Goal: Task Accomplishment & Management: Manage account settings

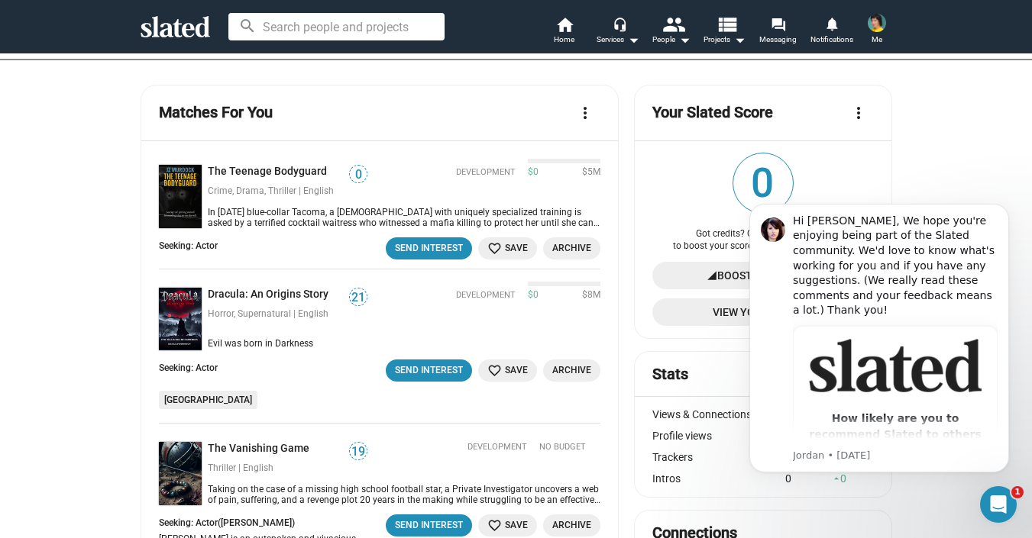
scroll to position [139, 0]
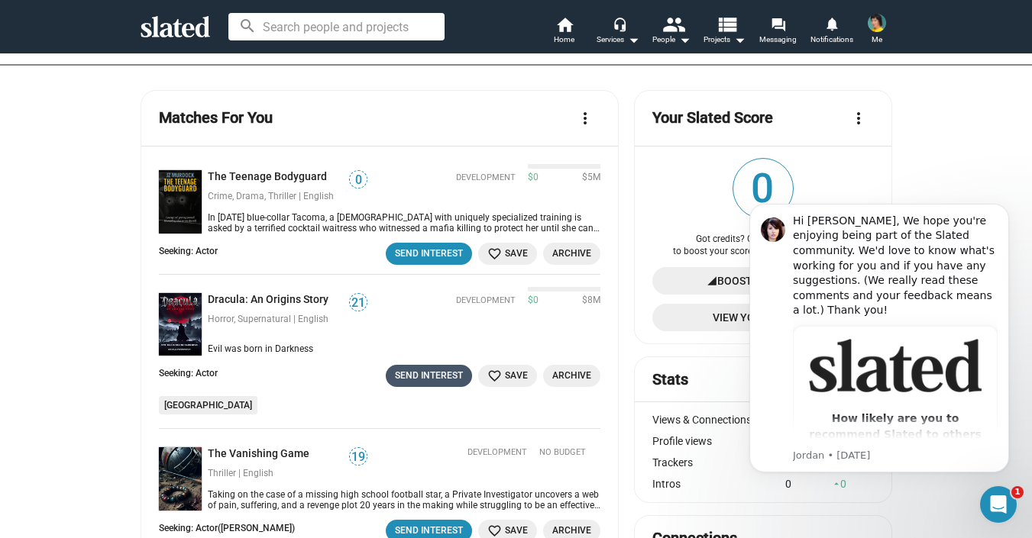
click at [421, 379] on div "Send Interest" at bounding box center [429, 376] width 68 height 16
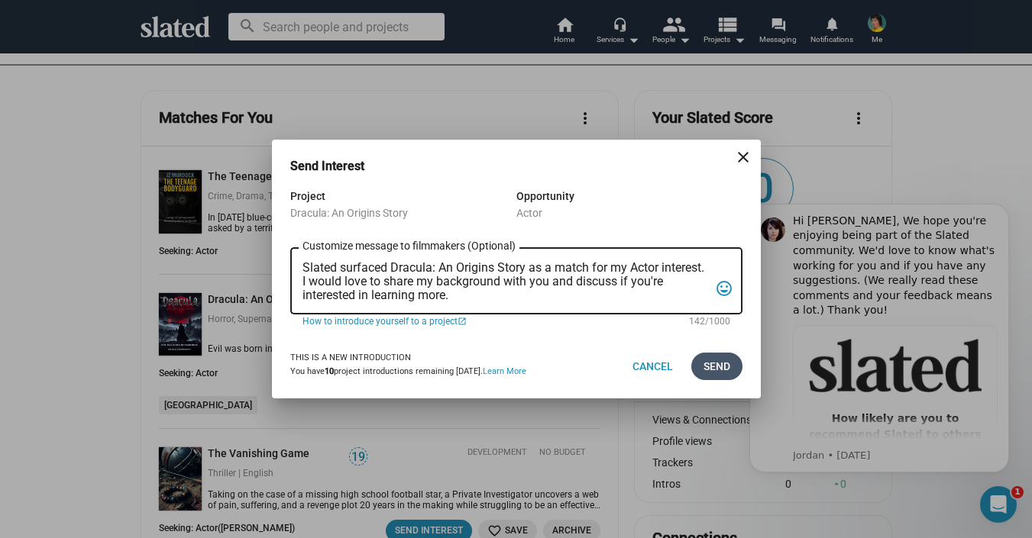
click at [716, 364] on span "Send" at bounding box center [716, 366] width 27 height 27
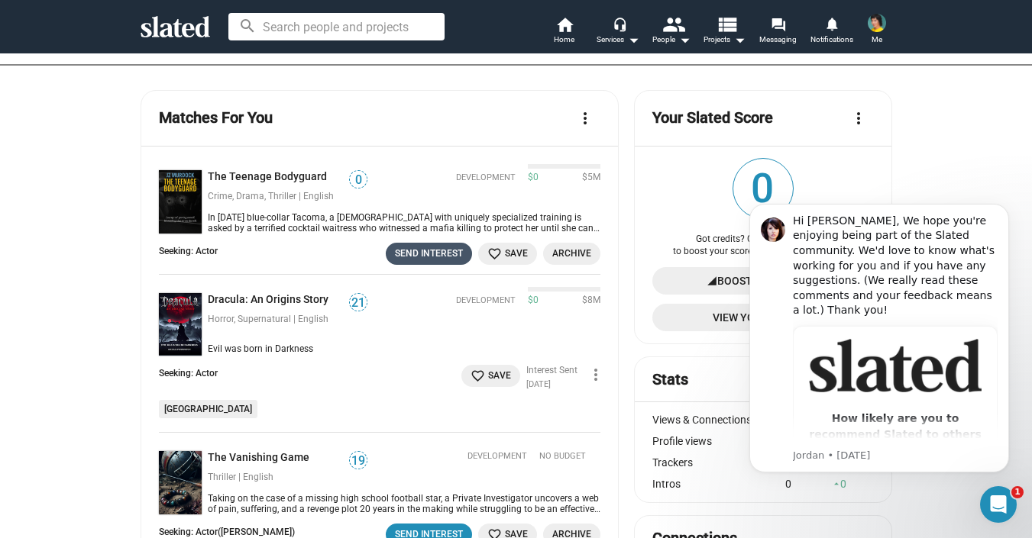
click at [451, 254] on div "Send Interest" at bounding box center [429, 254] width 68 height 16
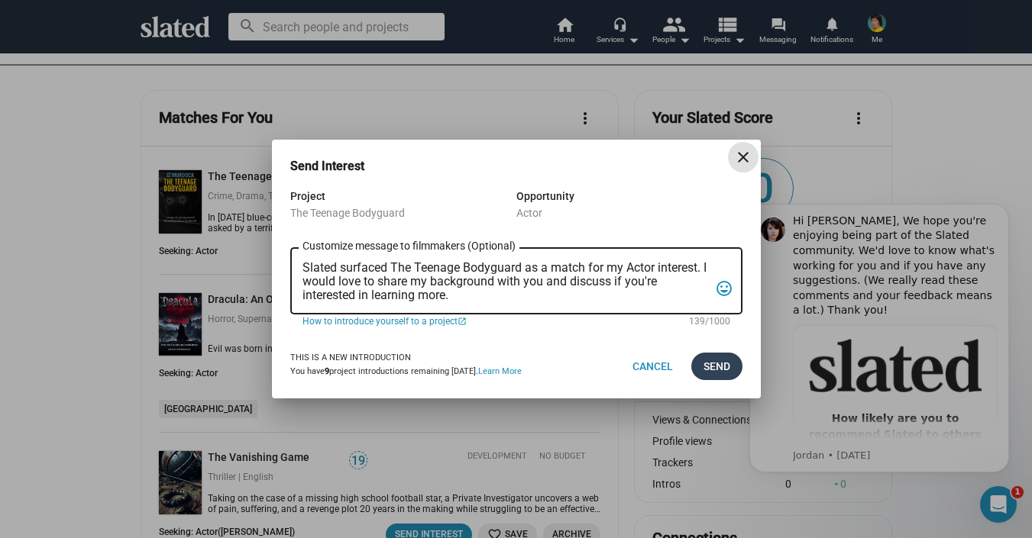
click at [723, 372] on span "Send" at bounding box center [716, 366] width 27 height 27
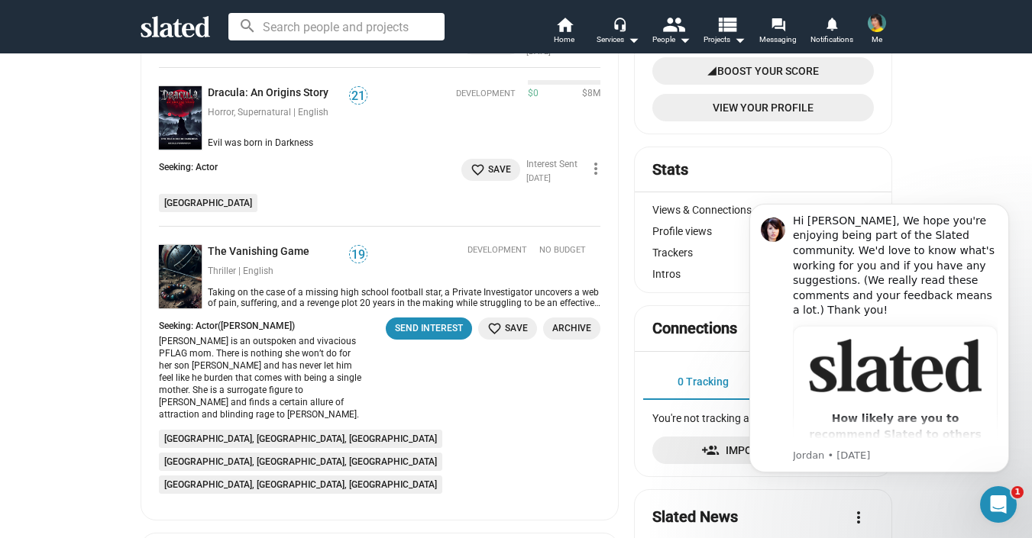
scroll to position [363, 0]
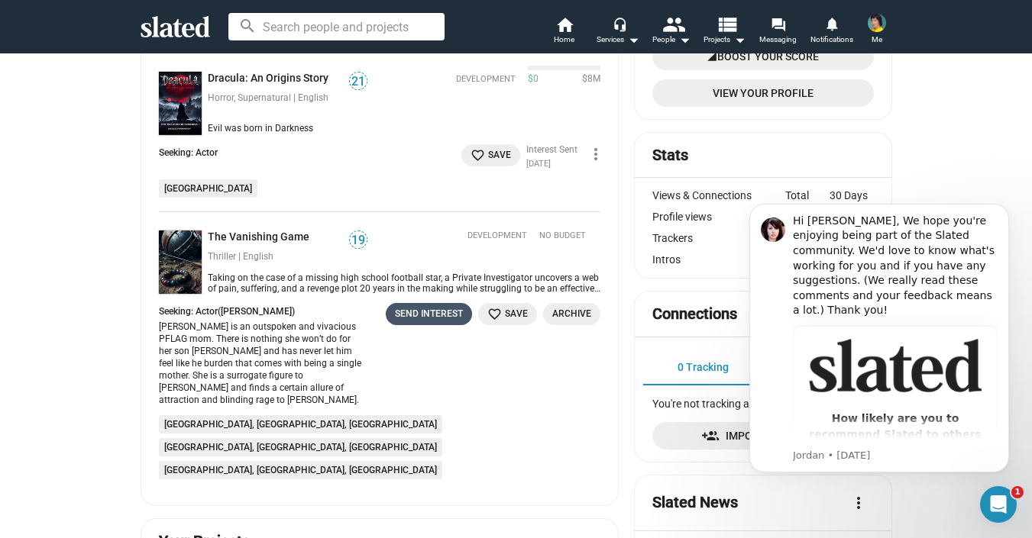
click at [448, 308] on div "Send Interest" at bounding box center [429, 314] width 68 height 16
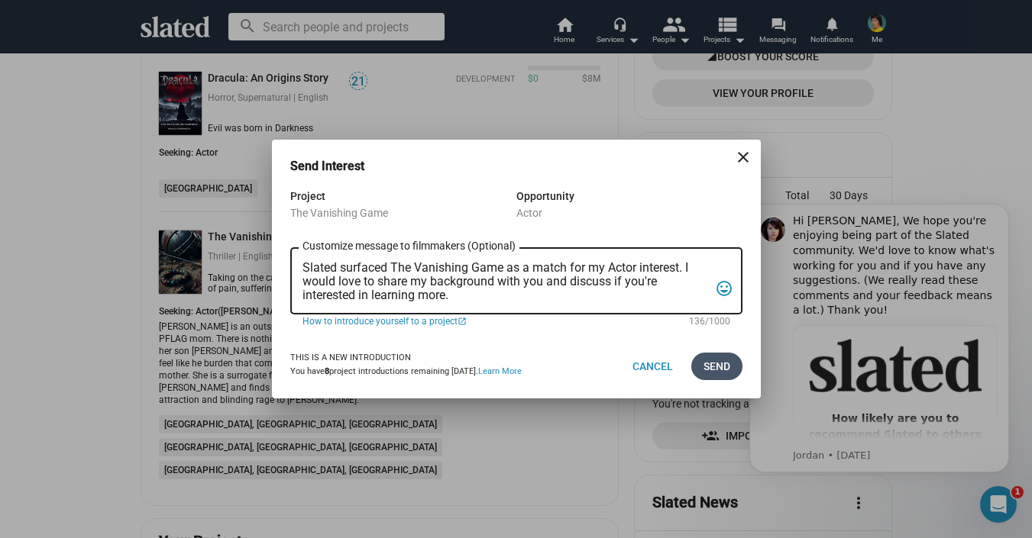
click at [723, 370] on span "Send" at bounding box center [716, 366] width 27 height 27
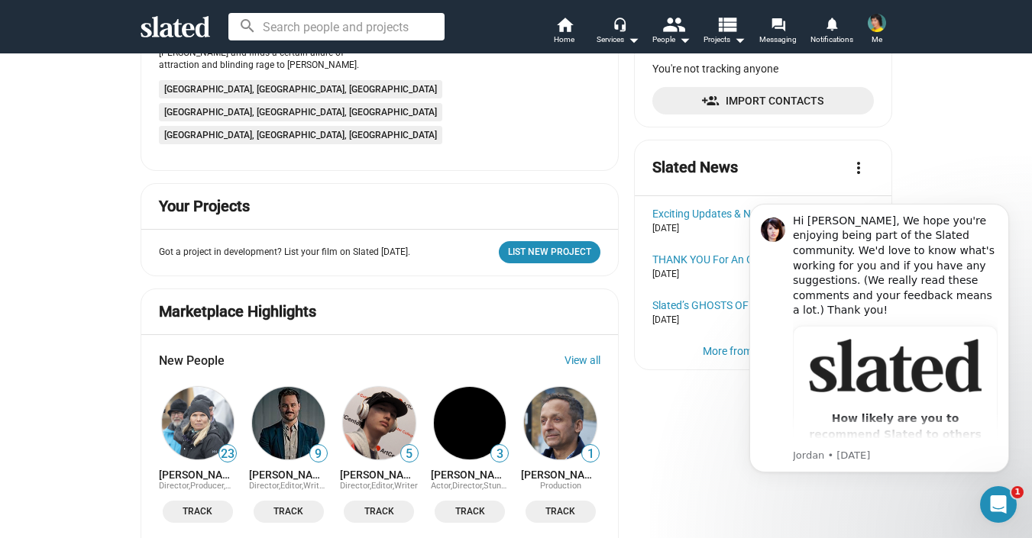
scroll to position [700, 0]
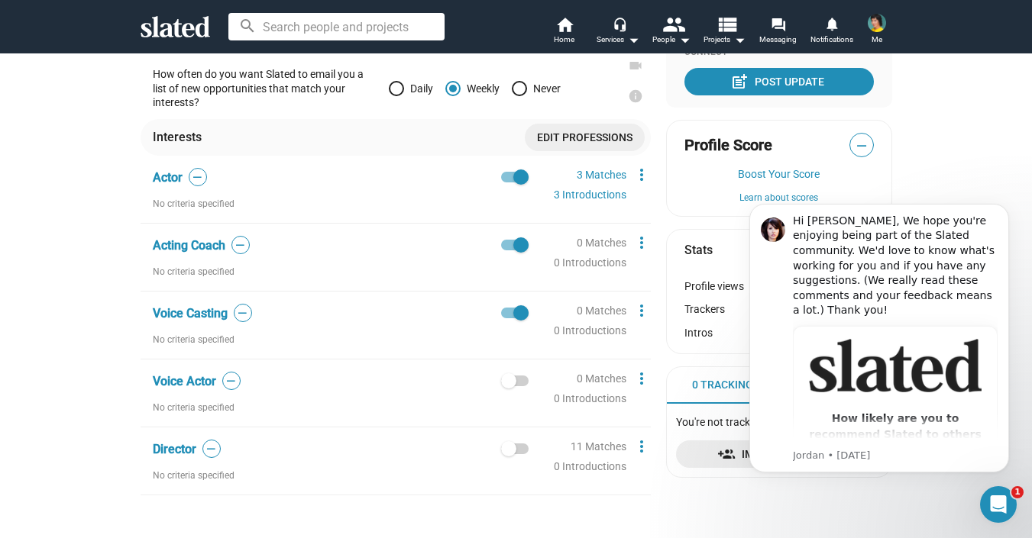
scroll to position [347, 0]
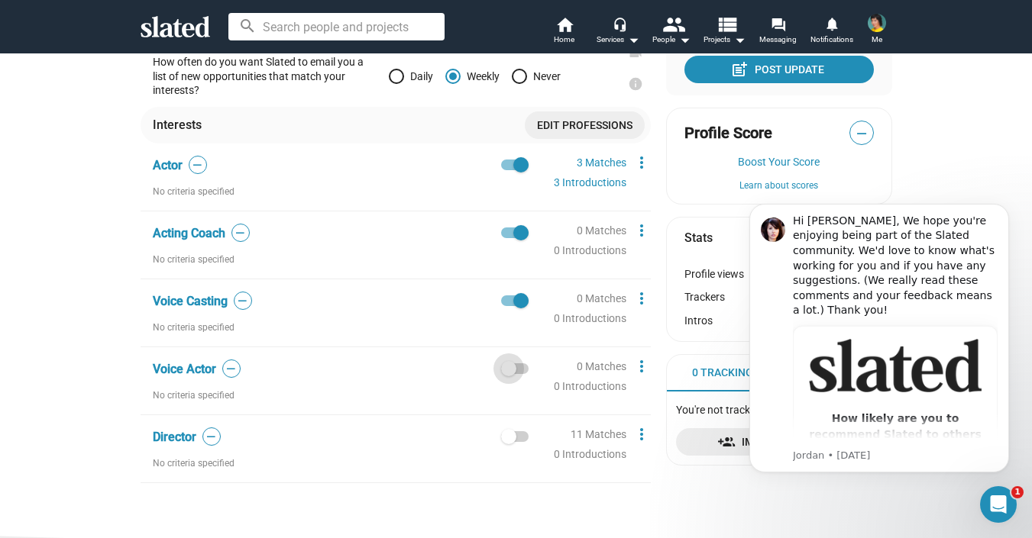
click at [518, 370] on span at bounding box center [514, 368] width 27 height 11
click at [509, 374] on input "checkbox" at bounding box center [508, 374] width 1 height 1
checkbox input "true"
click at [521, 438] on span at bounding box center [514, 436] width 27 height 11
click at [509, 442] on input "checkbox" at bounding box center [508, 442] width 1 height 1
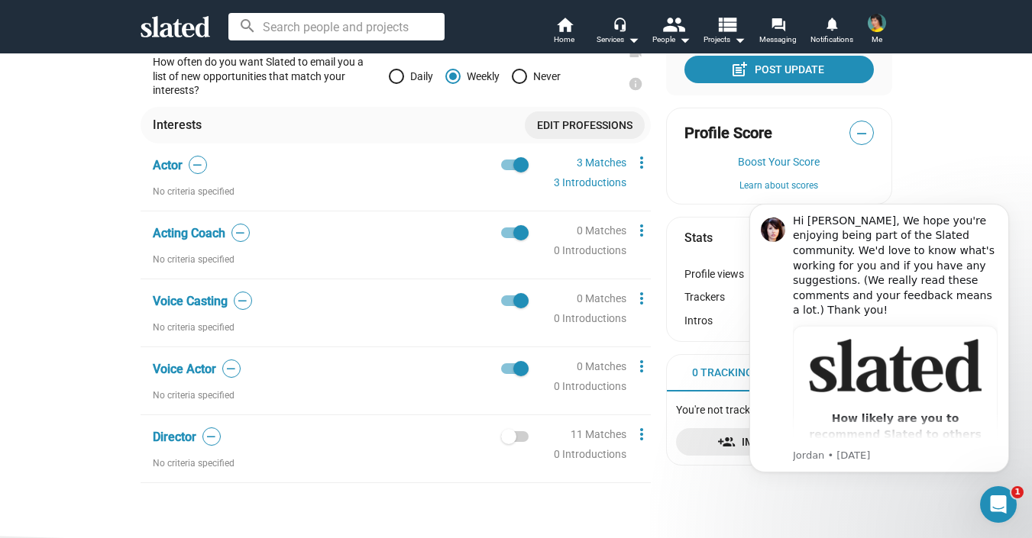
checkbox input "true"
click at [599, 434] on link "11 Matches" at bounding box center [598, 434] width 56 height 12
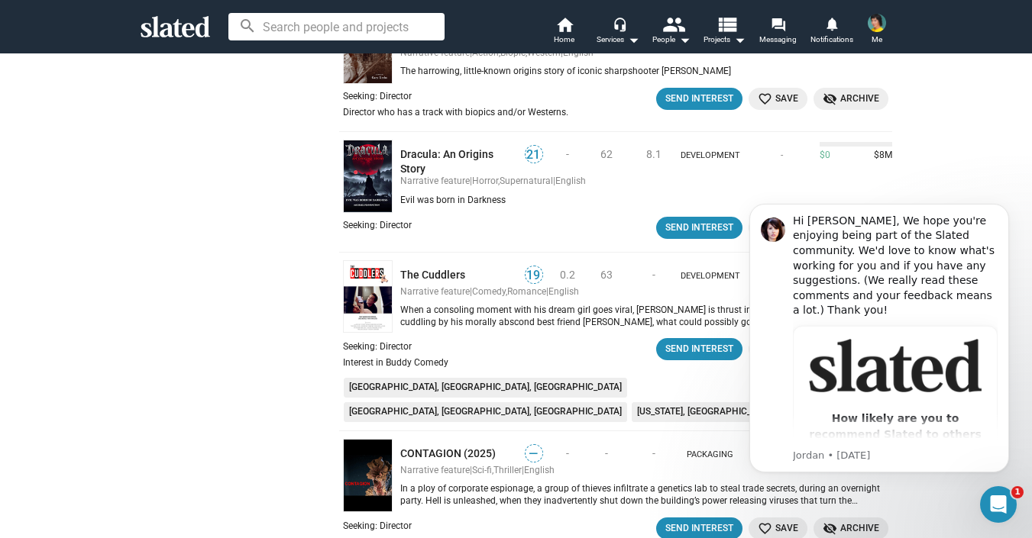
scroll to position [996, 0]
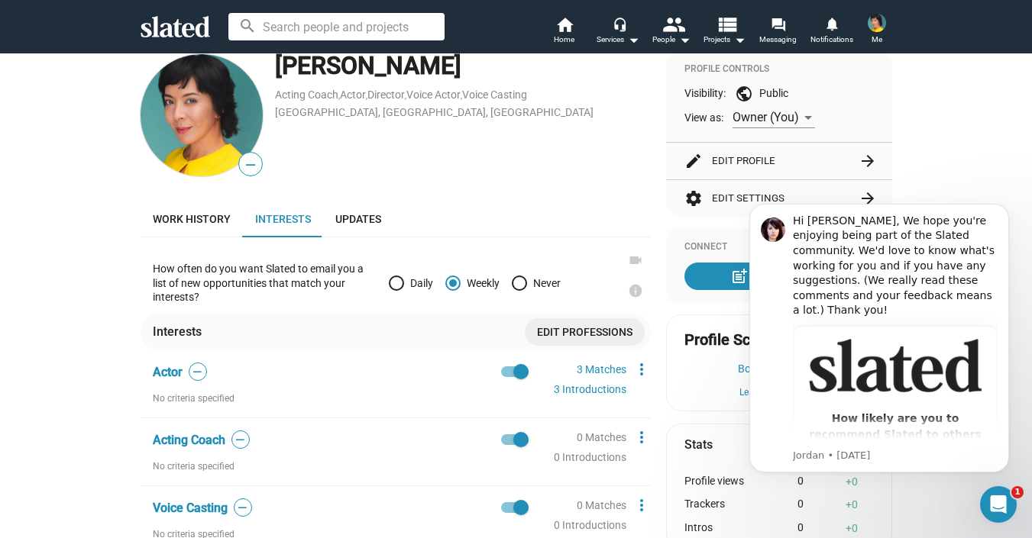
scroll to position [131, 0]
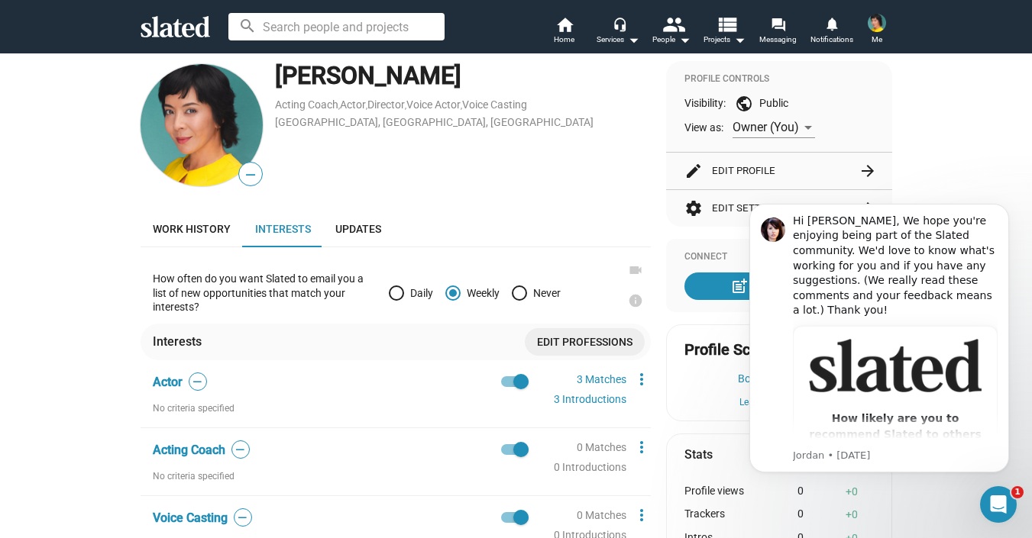
click at [866, 172] on mat-icon "arrow_forward" at bounding box center [867, 171] width 18 height 18
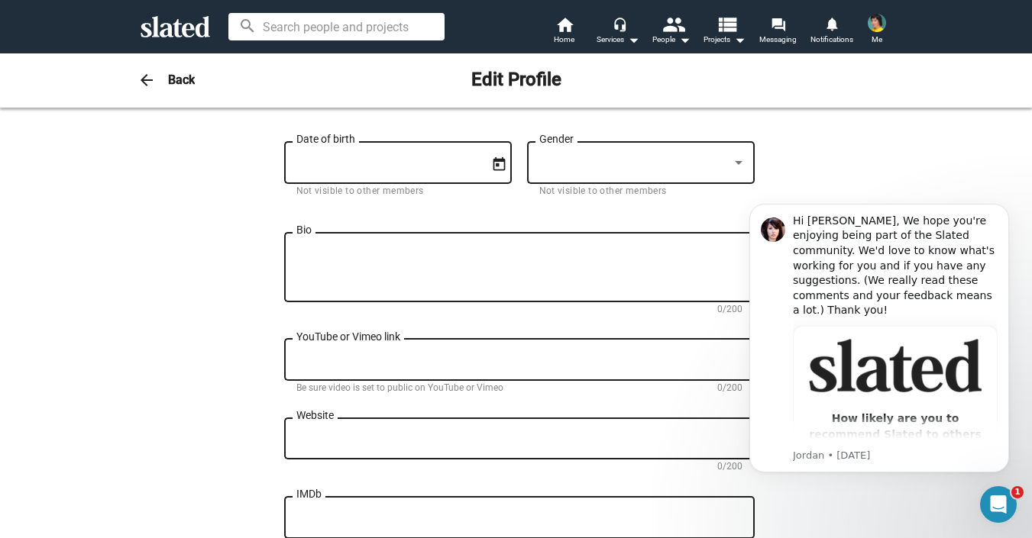
scroll to position [341, 0]
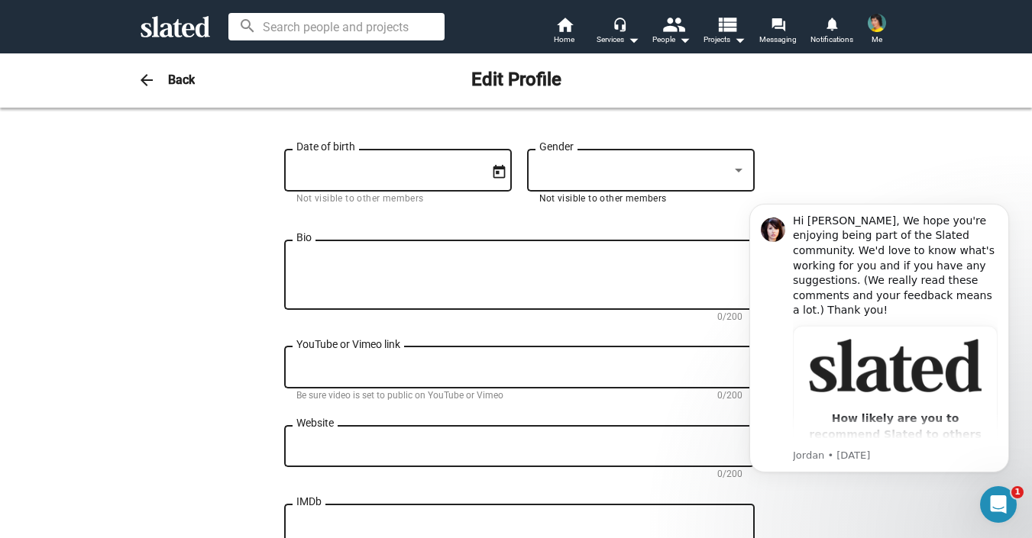
click at [696, 170] on div at bounding box center [633, 171] width 189 height 16
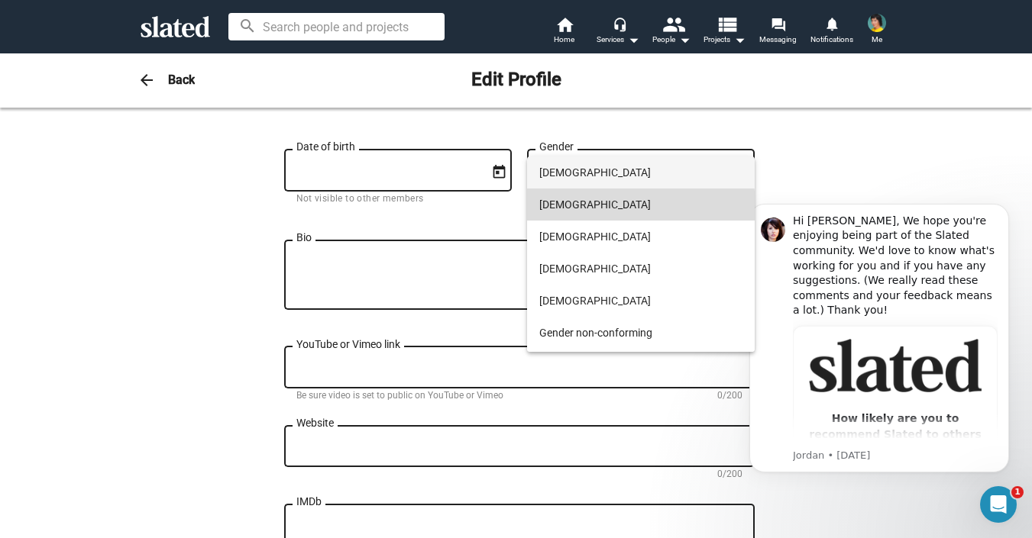
click at [614, 206] on span "[DEMOGRAPHIC_DATA]" at bounding box center [640, 205] width 203 height 32
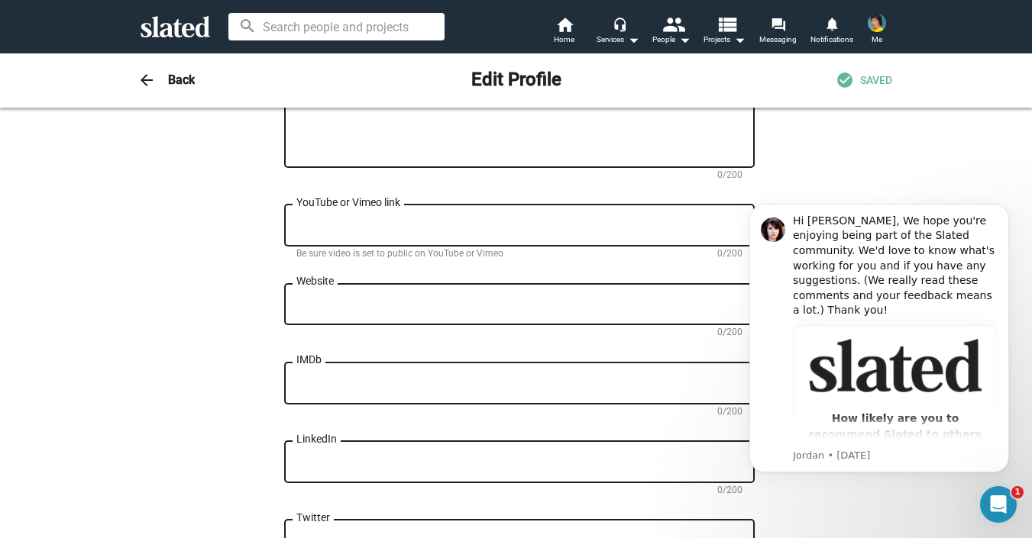
scroll to position [485, 0]
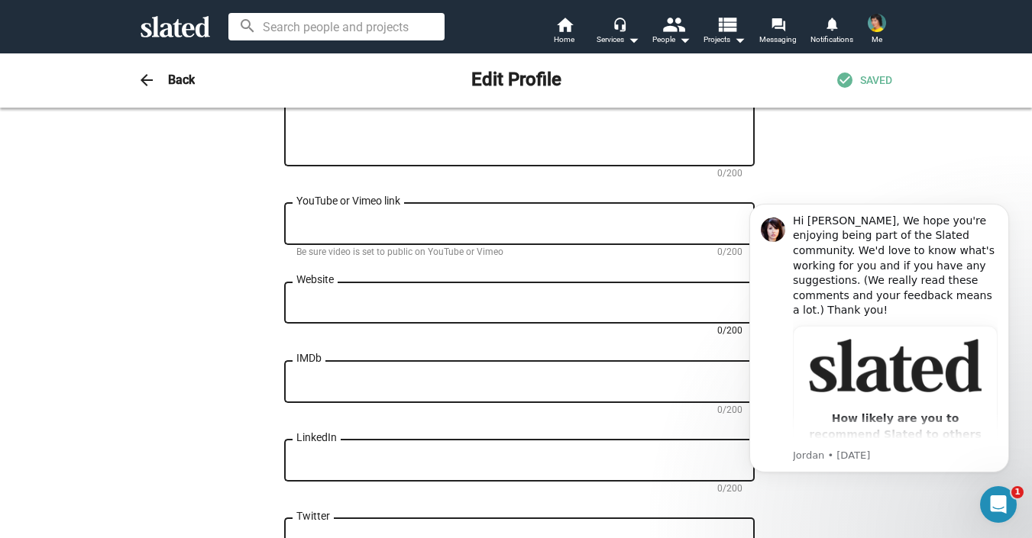
click at [476, 302] on textarea "Website" at bounding box center [519, 303] width 446 height 14
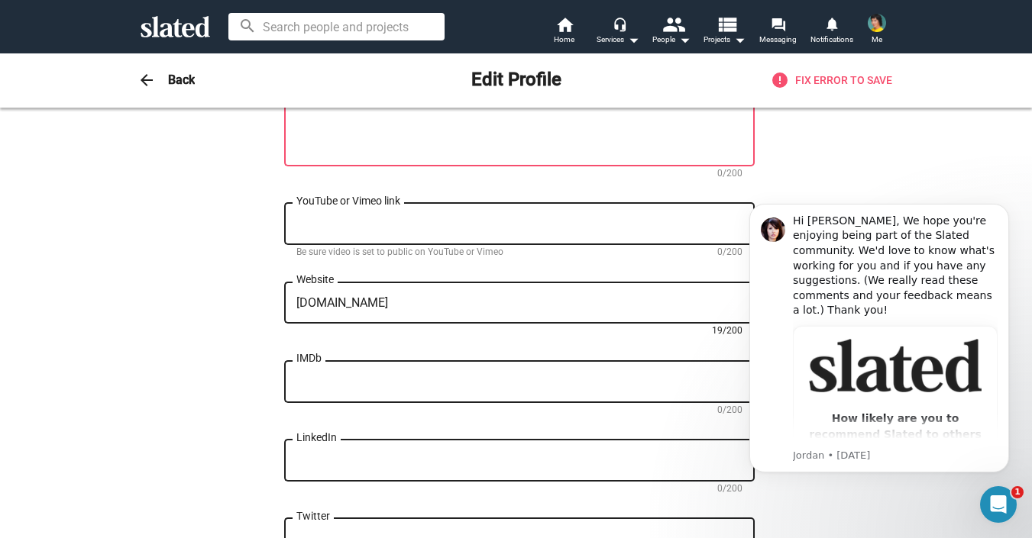
click at [614, 389] on textarea "IMDb" at bounding box center [519, 383] width 446 height 14
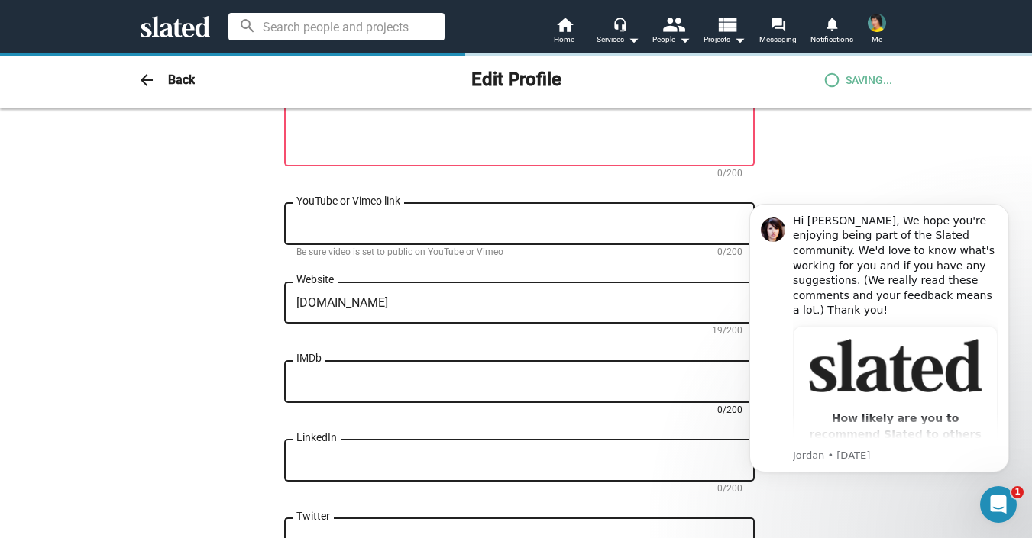
type textarea "[URL][DOMAIN_NAME]"
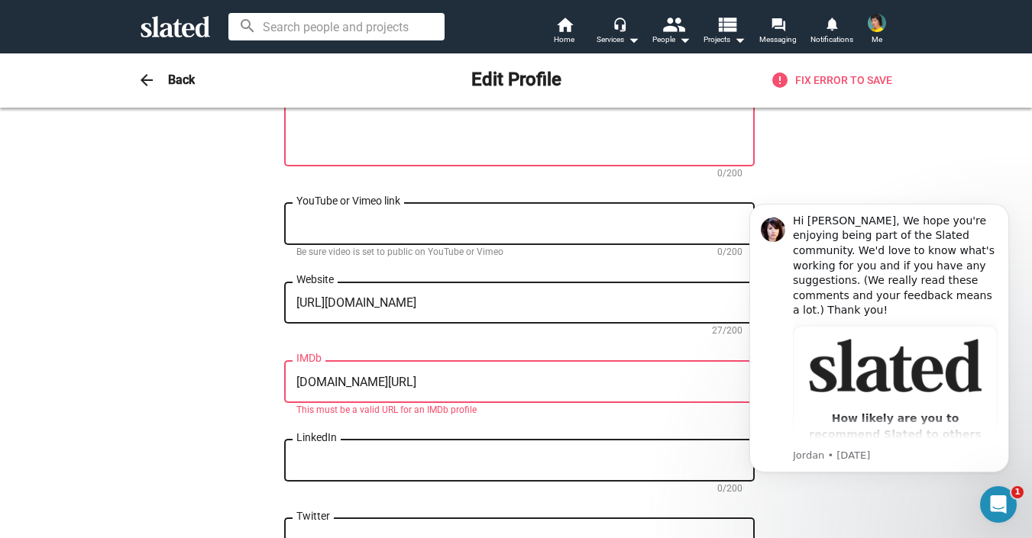
click at [580, 457] on div "LinkedIn" at bounding box center [519, 459] width 446 height 45
click at [542, 384] on textarea "[DOMAIN_NAME][URL]" at bounding box center [519, 383] width 446 height 14
click at [297, 386] on textarea "[DOMAIN_NAME][URL]" at bounding box center [519, 383] width 446 height 14
click at [324, 468] on textarea "LinkedIn" at bounding box center [519, 461] width 446 height 14
drag, startPoint x: 495, startPoint y: 383, endPoint x: 274, endPoint y: 381, distance: 220.7
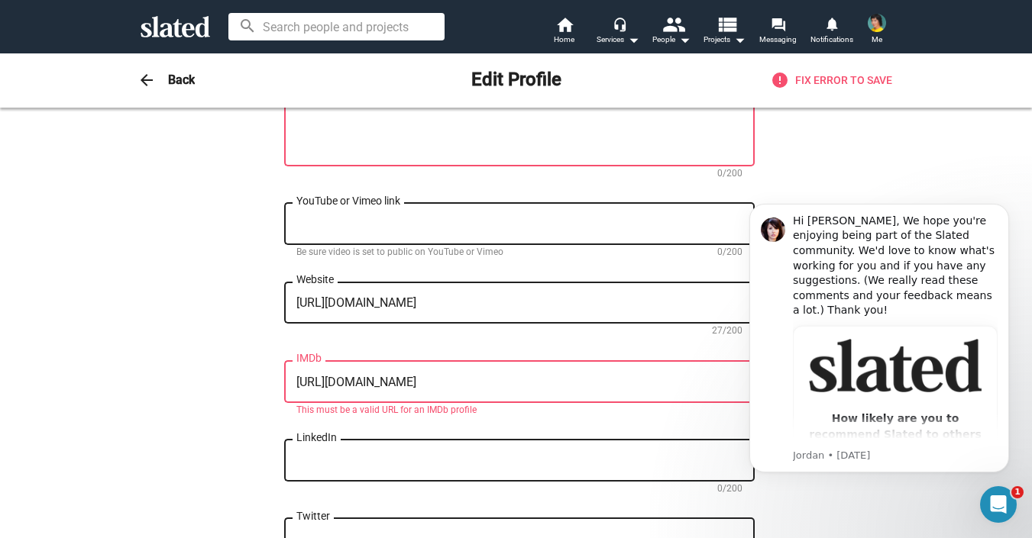
click at [274, 381] on div "Change Image Change Image [PERSON_NAME] First name (required) [PERSON_NAME] Las…" at bounding box center [515, 205] width 751 height 1117
paste textarea
click at [361, 460] on textarea "LinkedIn" at bounding box center [519, 461] width 446 height 14
click at [477, 387] on textarea "[DOMAIN_NAME][URL]" at bounding box center [519, 383] width 446 height 14
click at [388, 388] on textarea "[DOMAIN_NAME][URL]" at bounding box center [519, 383] width 446 height 14
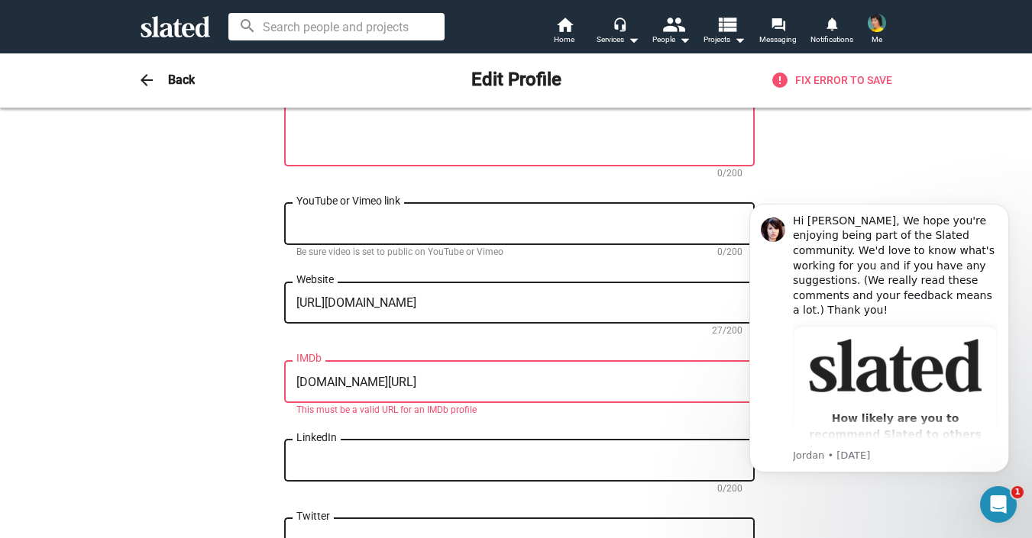
click at [388, 388] on textarea "[DOMAIN_NAME][URL]" at bounding box center [519, 383] width 446 height 14
paste textarea "[URL][DOMAIN_NAME]"
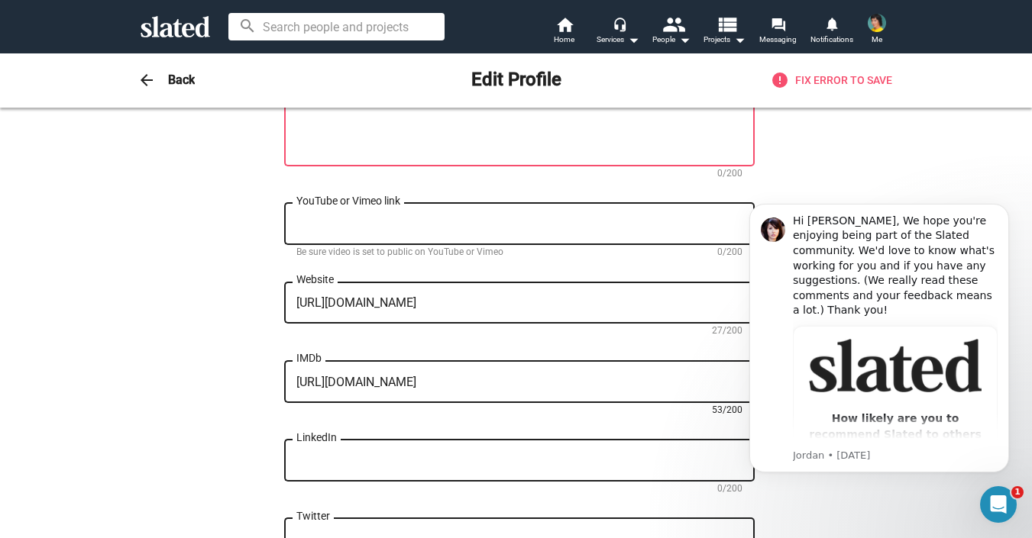
click at [384, 457] on div "LinkedIn" at bounding box center [519, 459] width 446 height 45
drag, startPoint x: 632, startPoint y: 386, endPoint x: 394, endPoint y: 384, distance: 238.2
click at [395, 385] on textarea "[URL][DOMAIN_NAME]" at bounding box center [519, 383] width 446 height 14
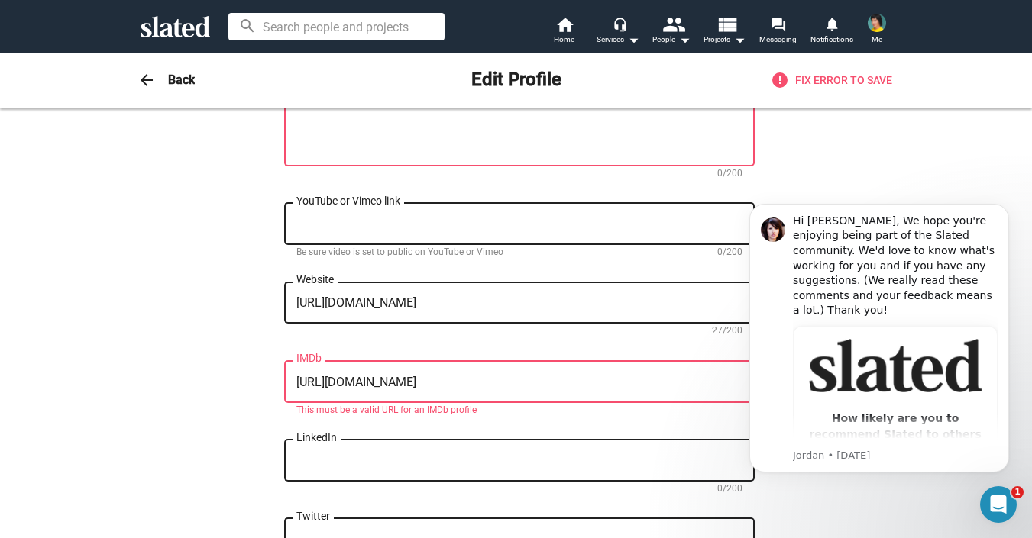
type textarea "[URL][DOMAIN_NAME]"
click at [412, 459] on textarea "LinkedIn" at bounding box center [519, 461] width 446 height 14
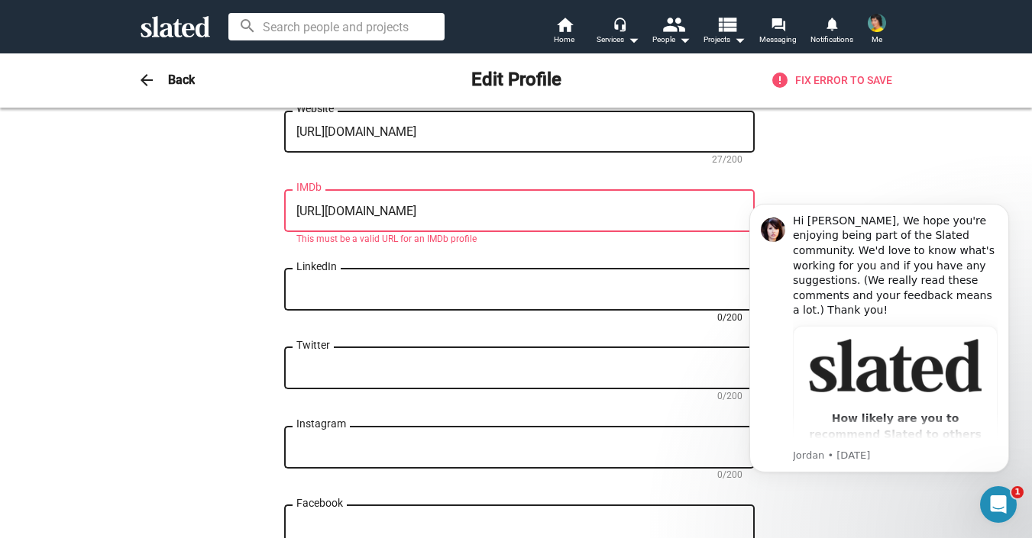
scroll to position [657, 0]
click at [486, 215] on textarea "[URL][DOMAIN_NAME]" at bounding box center [519, 211] width 446 height 14
click at [394, 288] on textarea "LinkedIn" at bounding box center [519, 290] width 446 height 14
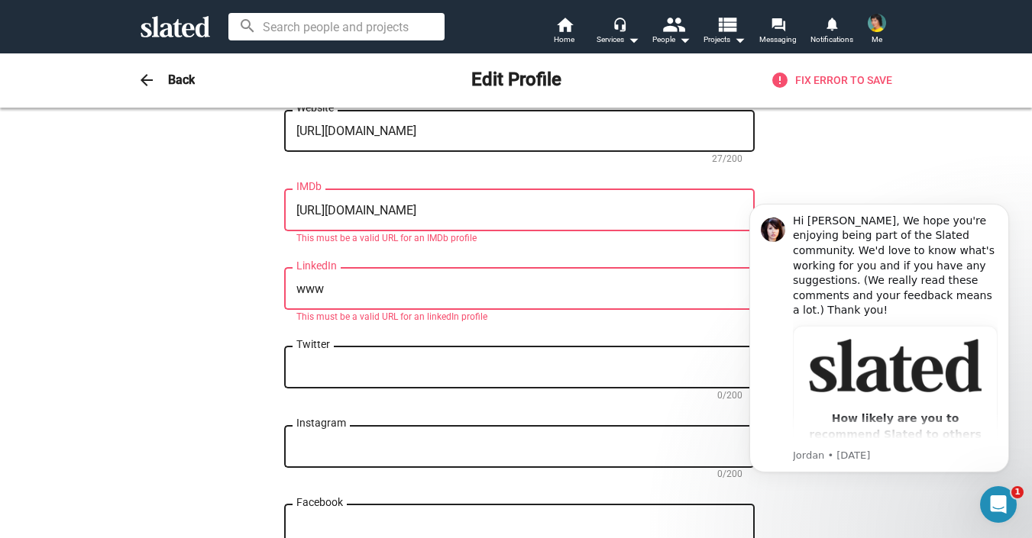
drag, startPoint x: 357, startPoint y: 291, endPoint x: 250, endPoint y: 291, distance: 106.9
click at [250, 291] on div "Change Image Change Image [PERSON_NAME] First name (required) [PERSON_NAME] Las…" at bounding box center [515, 33] width 751 height 1117
paste textarea ".[DOMAIN_NAME][URL] jolenejaxonactress"
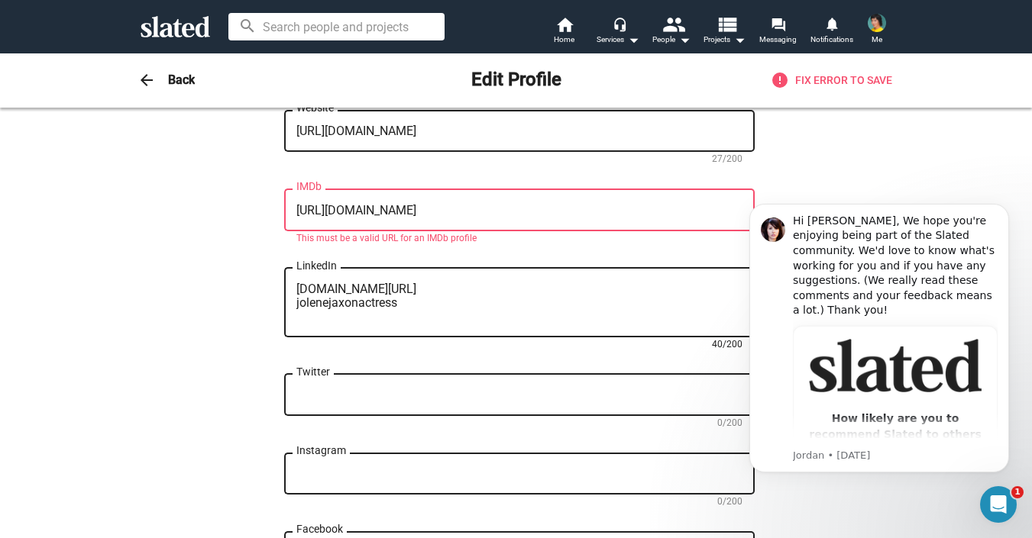
type textarea "[DOMAIN_NAME][URL] jolenejaxonactress"
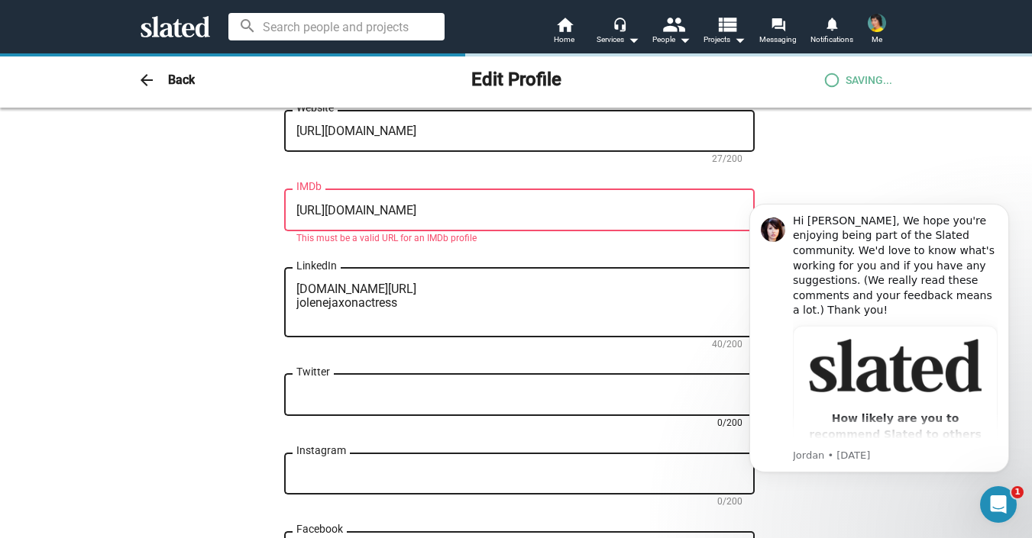
click at [303, 406] on div "Twitter" at bounding box center [519, 393] width 446 height 45
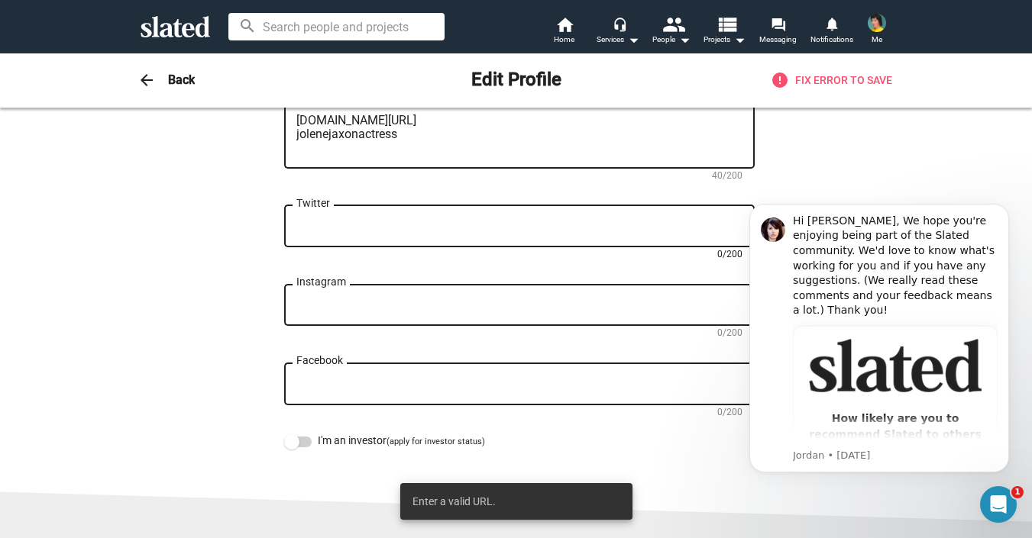
scroll to position [828, 0]
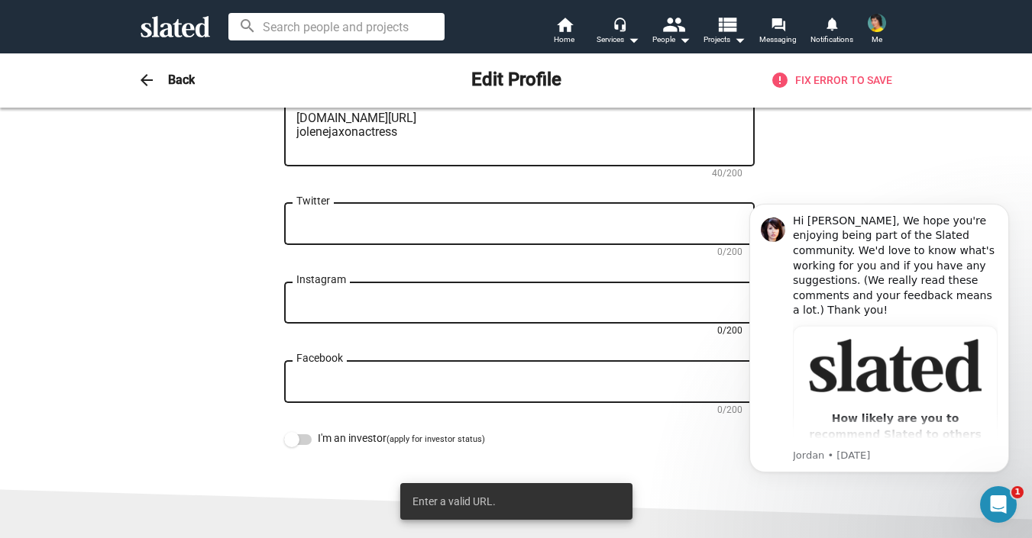
click at [358, 305] on textarea "Instagram" at bounding box center [519, 303] width 446 height 14
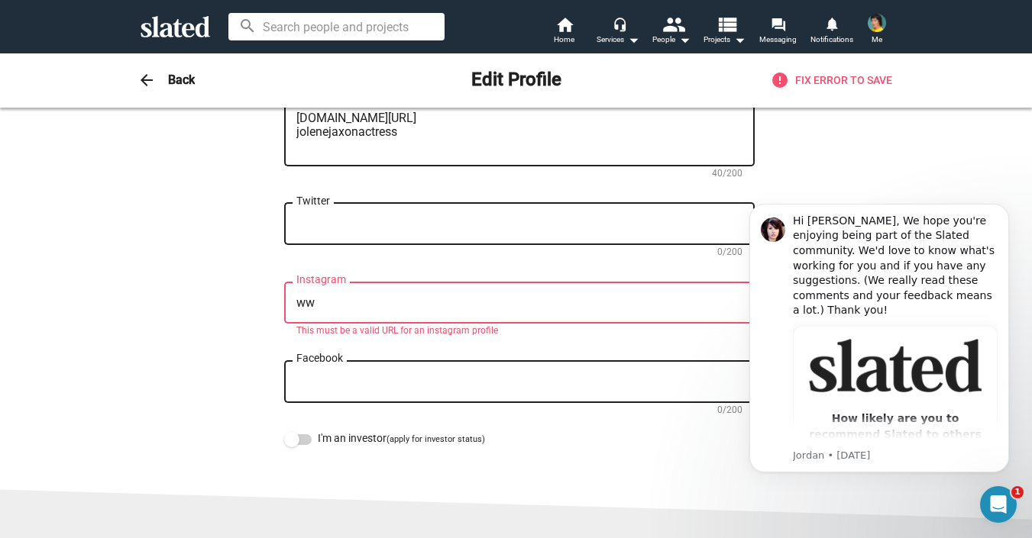
type textarea "w"
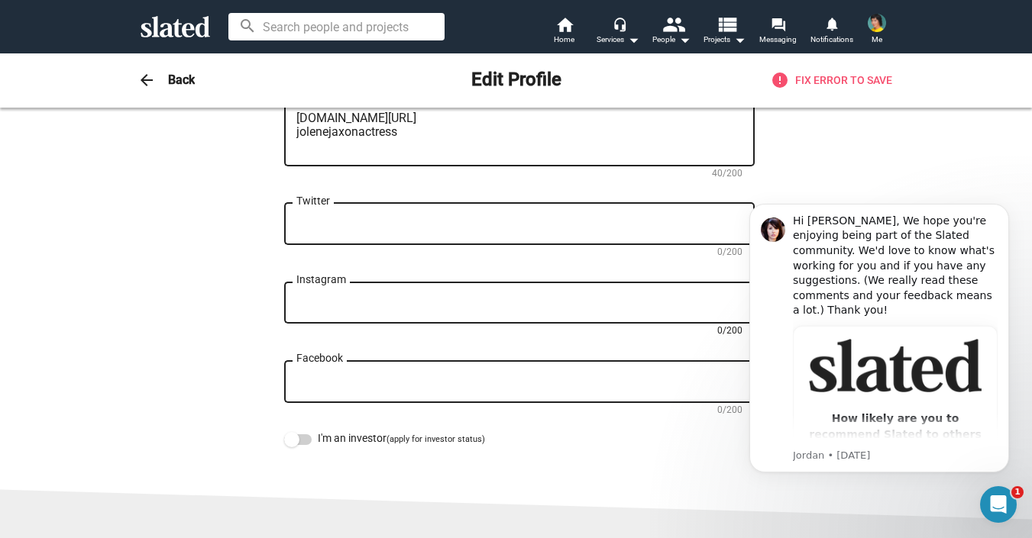
paste textarea "[URL][DOMAIN_NAME]"
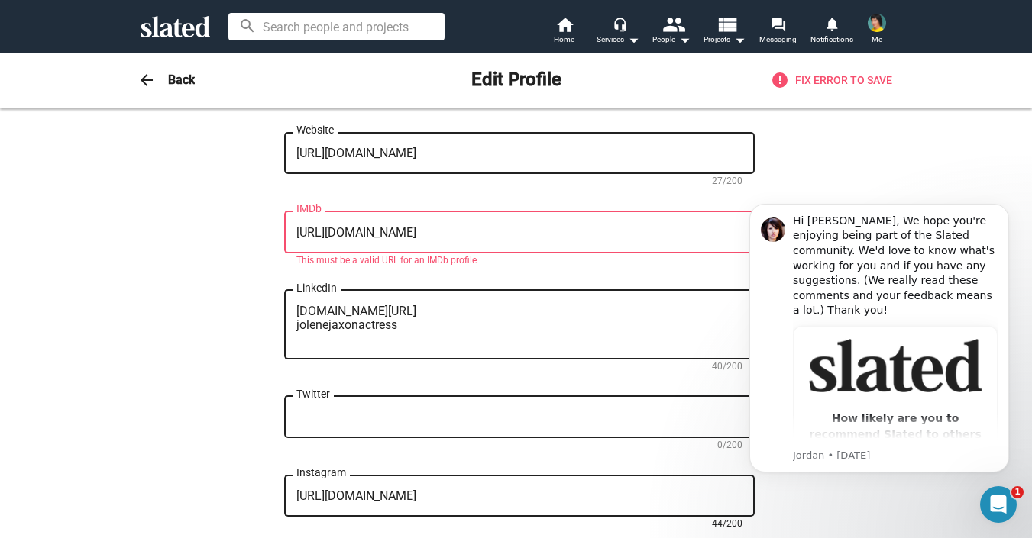
scroll to position [632, 0]
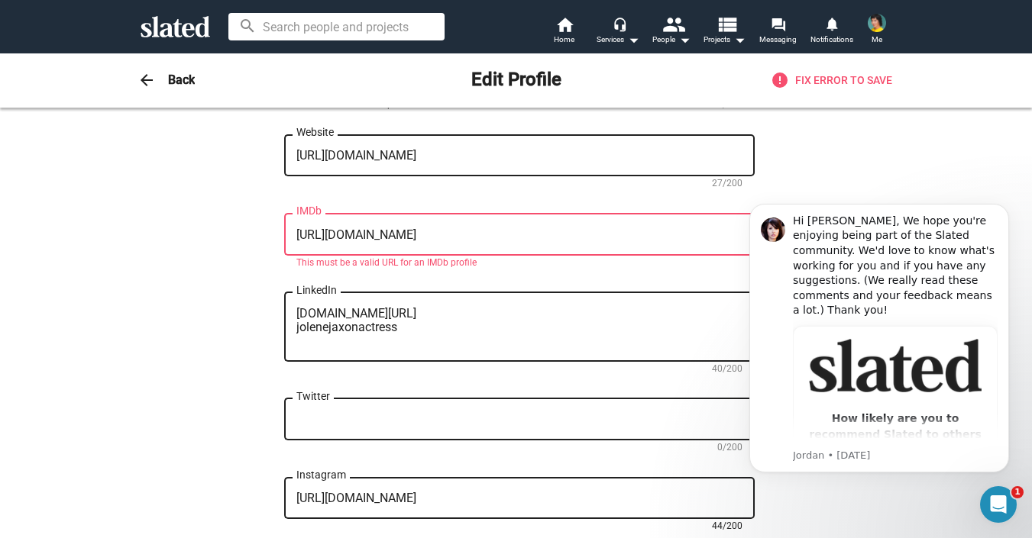
type textarea "[URL][DOMAIN_NAME]"
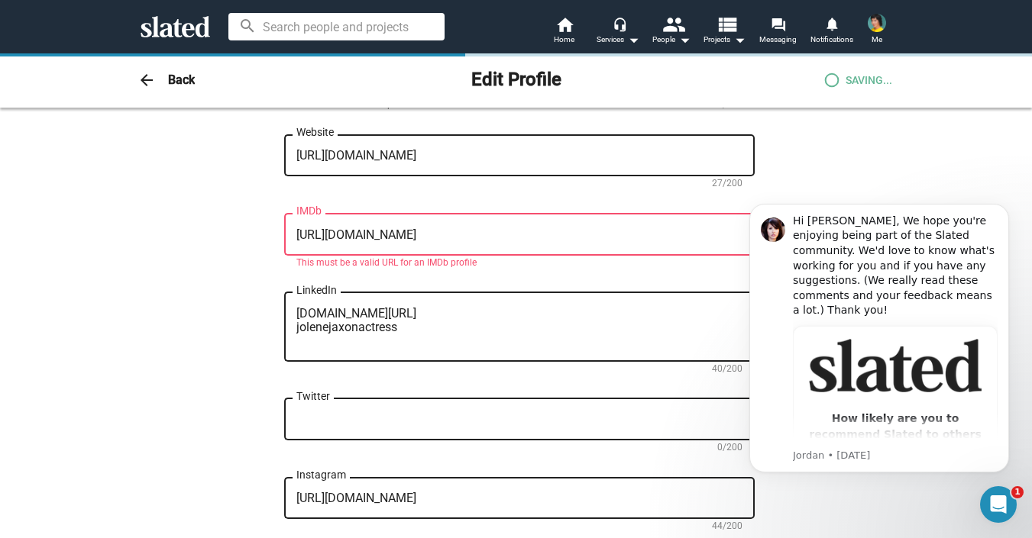
scroll to position [131, 0]
click at [581, 237] on textarea "[URL][DOMAIN_NAME]" at bounding box center [519, 235] width 446 height 14
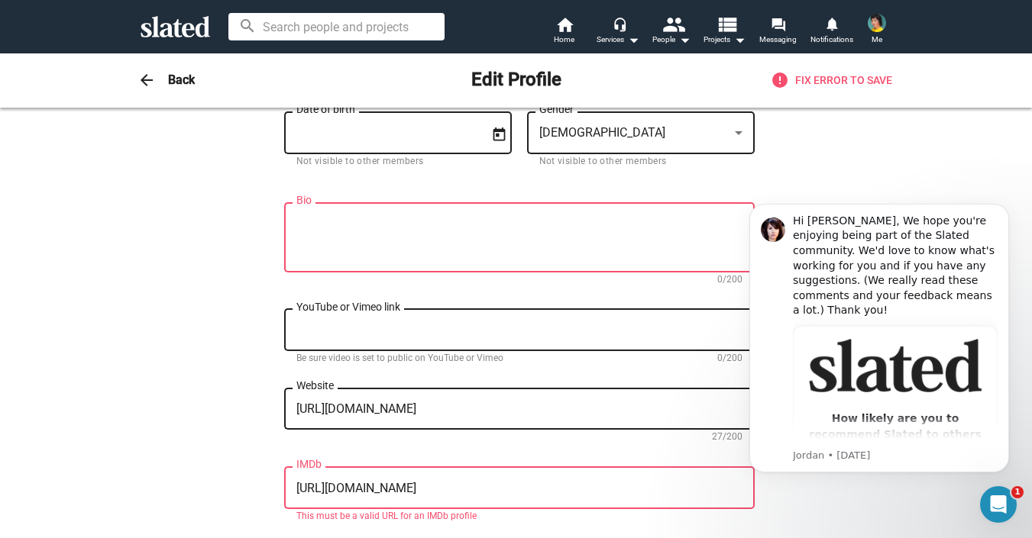
scroll to position [361, 0]
